Goal: Task Accomplishment & Management: Manage account settings

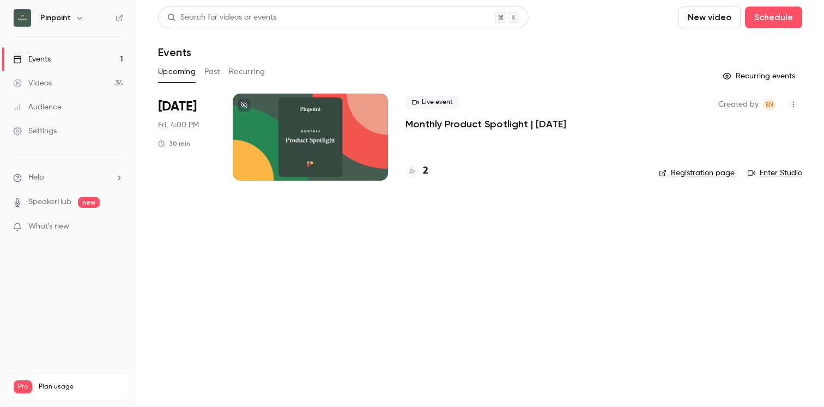
click at [65, 89] on link "Videos 34" at bounding box center [68, 83] width 136 height 24
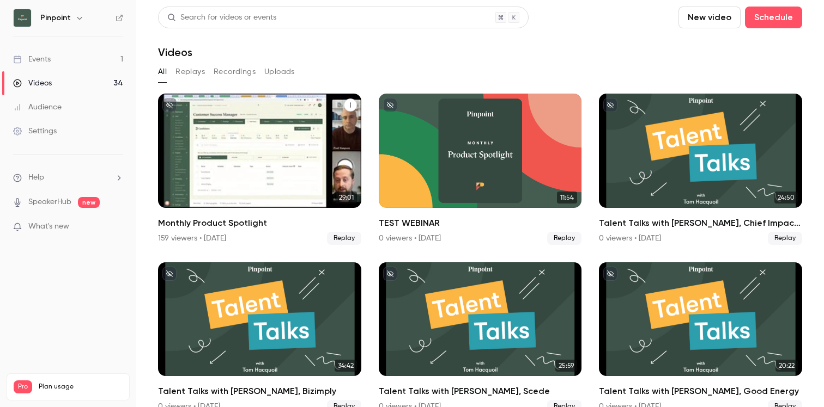
click at [307, 153] on div "Monthly Product Spotlight" at bounding box center [259, 151] width 203 height 114
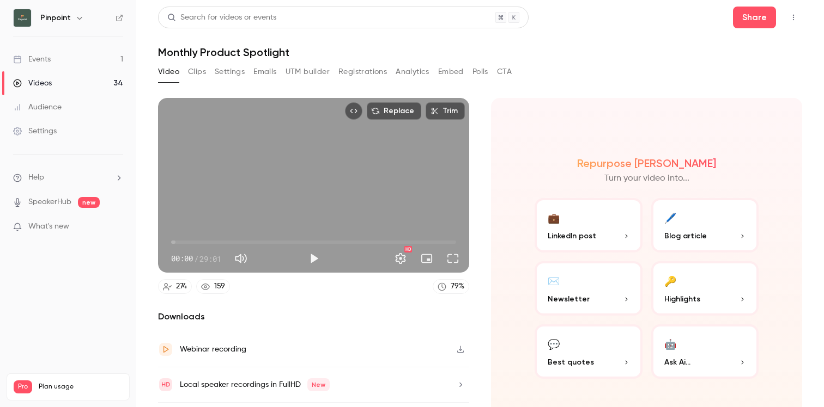
click at [236, 77] on button "Settings" at bounding box center [230, 71] width 30 height 17
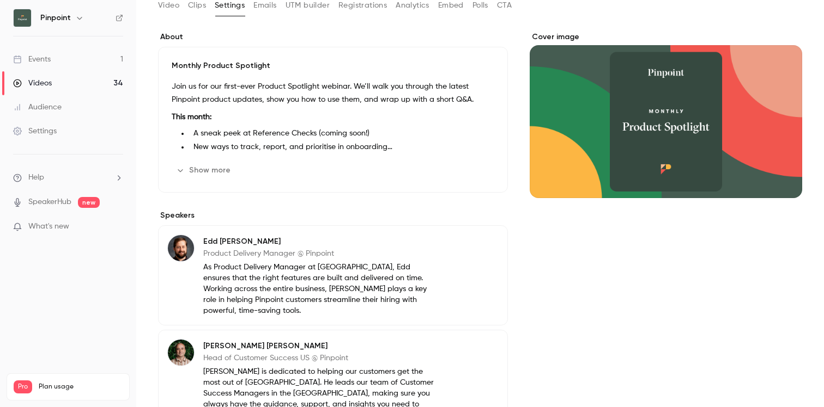
scroll to position [178, 0]
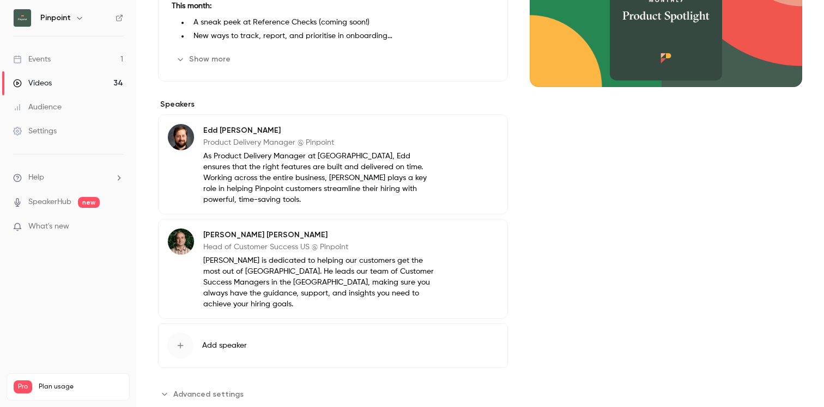
click at [215, 389] on span "Advanced settings" at bounding box center [208, 394] width 70 height 11
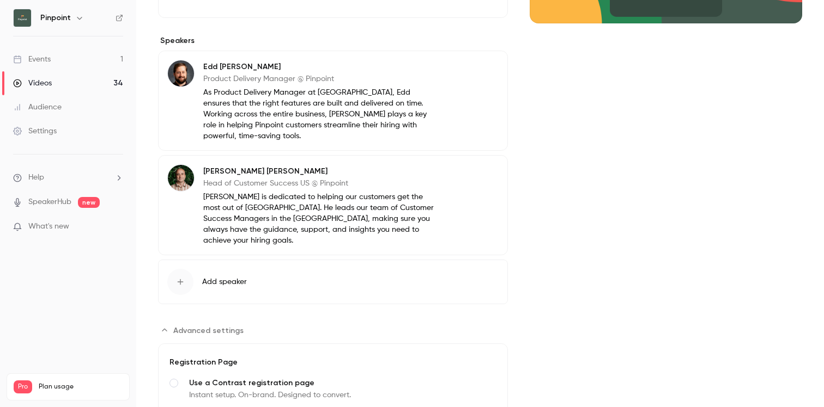
scroll to position [432, 0]
